Goal: Book appointment/travel/reservation

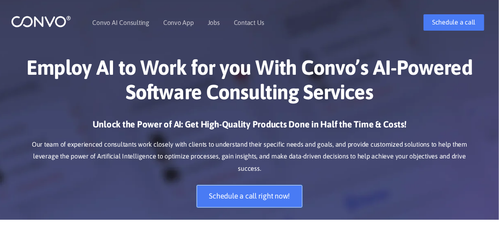
click at [282, 186] on link "Schedule a call right now!" at bounding box center [250, 196] width 106 height 22
click at [48, 24] on img at bounding box center [41, 21] width 60 height 13
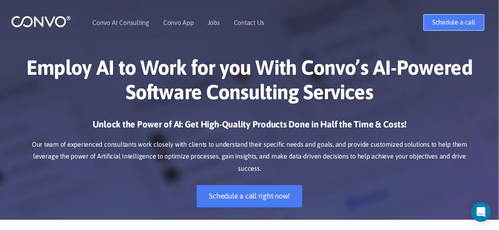
click at [448, 27] on link "Schedule a call" at bounding box center [453, 22] width 60 height 16
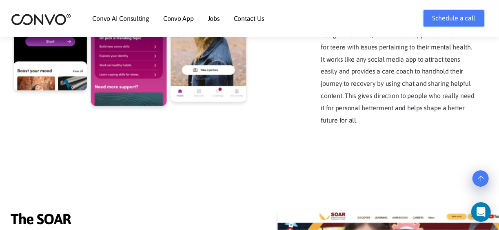
scroll to position [1660, 0]
